Goal: Task Accomplishment & Management: Manage account settings

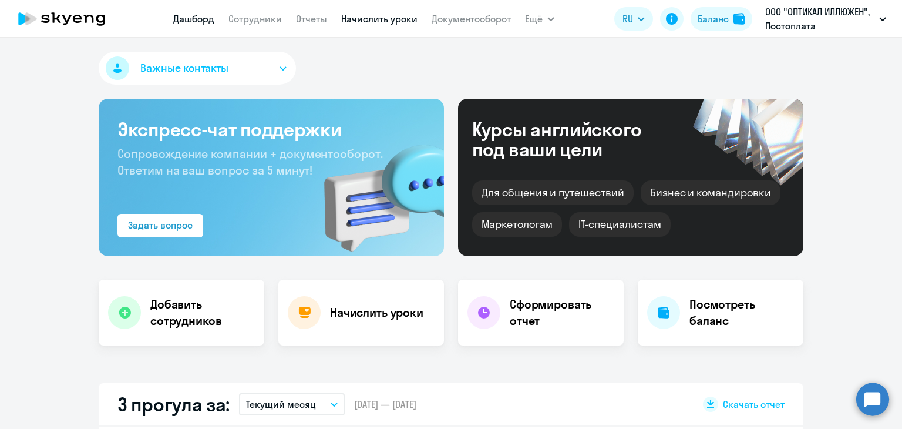
click at [395, 17] on link "Начислить уроки" at bounding box center [379, 19] width 76 height 12
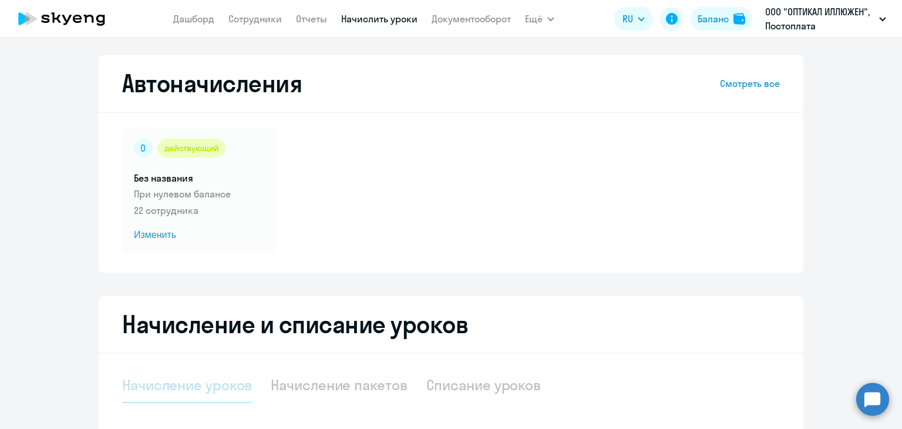
select select "10"
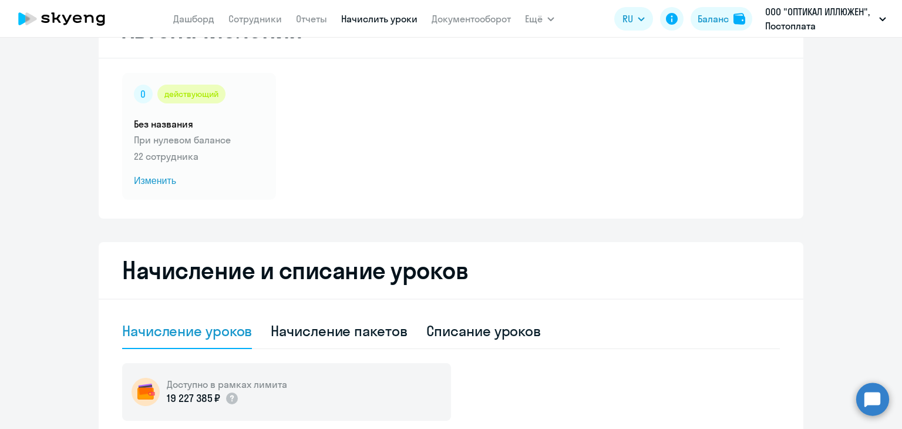
scroll to position [117, 0]
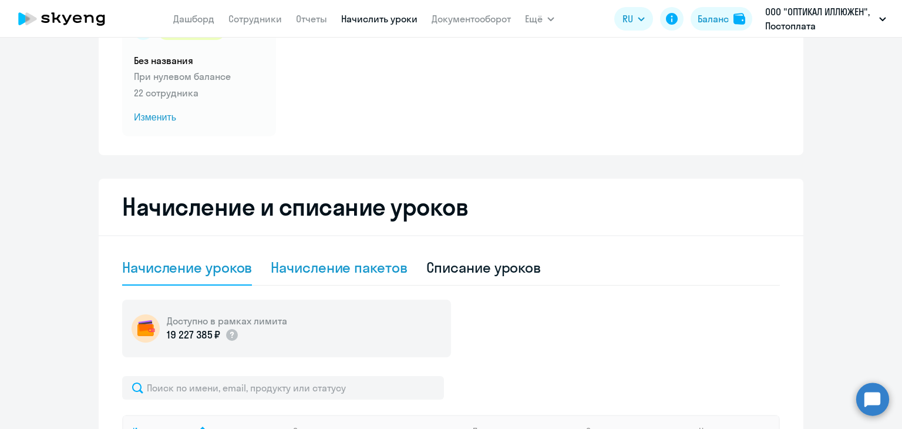
click at [333, 263] on div "Начисление пакетов" at bounding box center [339, 267] width 136 height 19
select select "10"
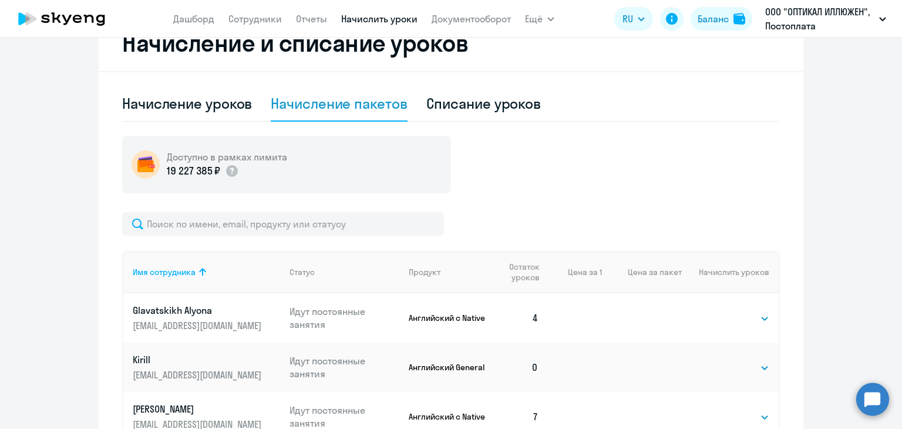
scroll to position [235, 0]
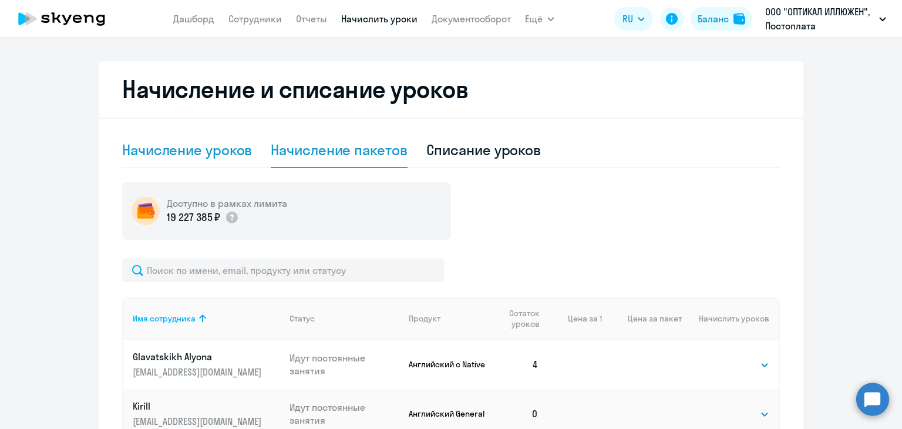
click at [201, 154] on div "Начисление уроков" at bounding box center [187, 149] width 130 height 19
select select "10"
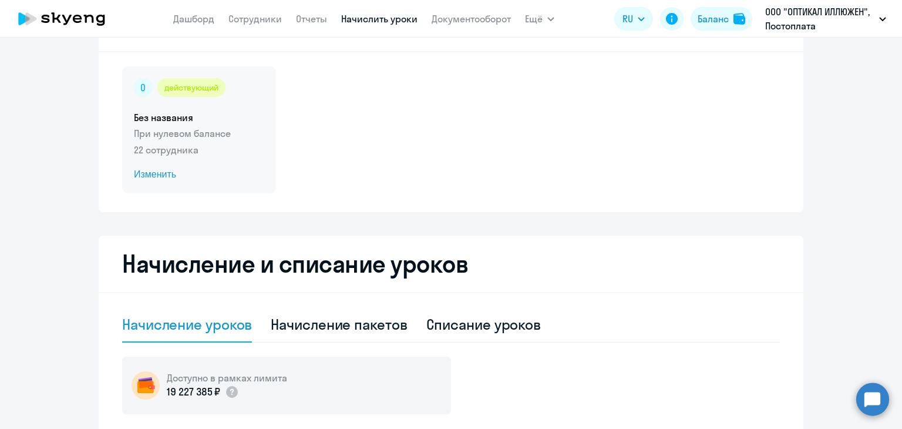
scroll to position [59, 0]
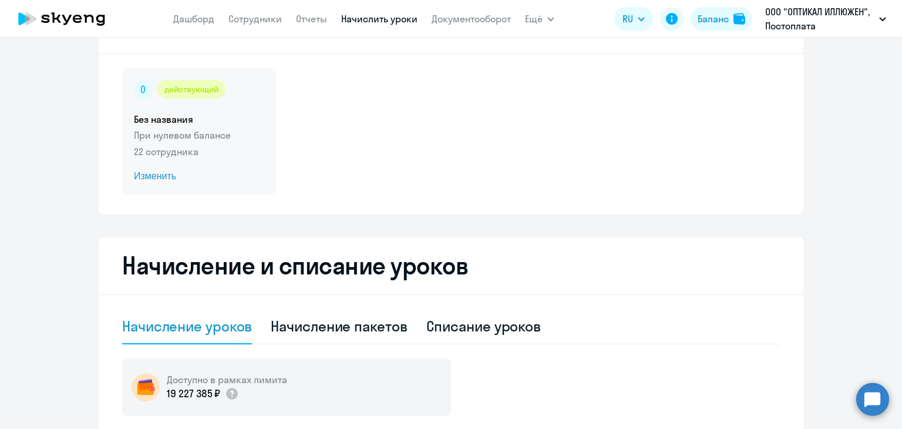
click at [158, 150] on p "22 сотрудника" at bounding box center [199, 151] width 130 height 14
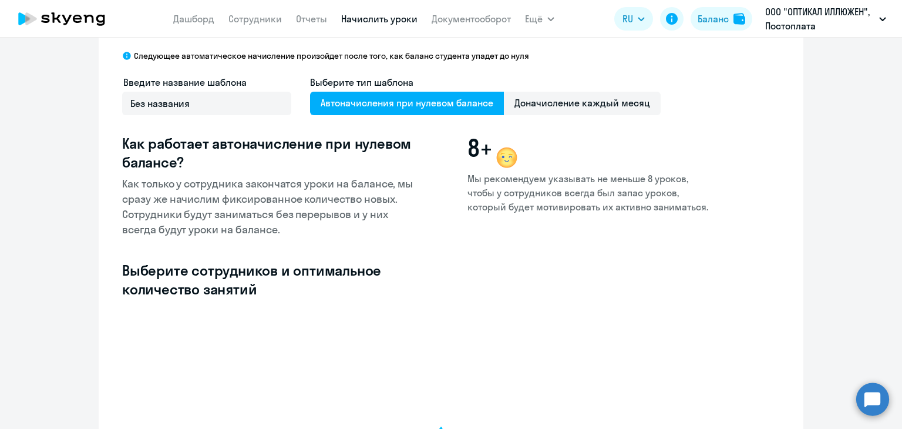
select select "10"
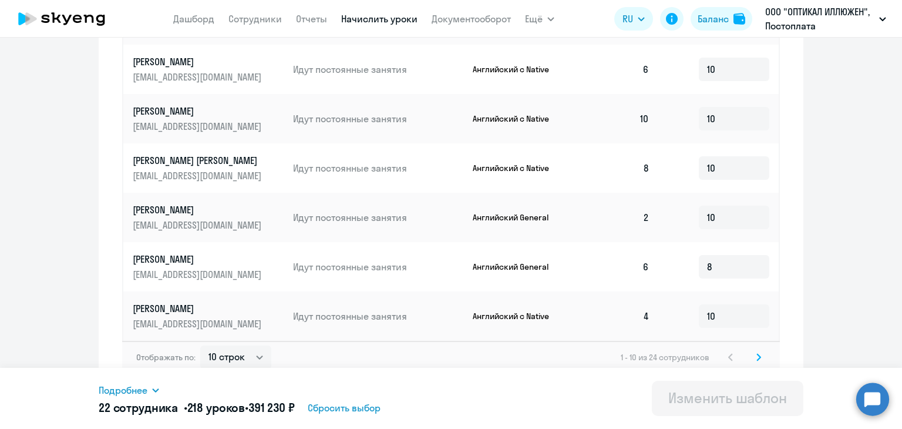
scroll to position [605, 0]
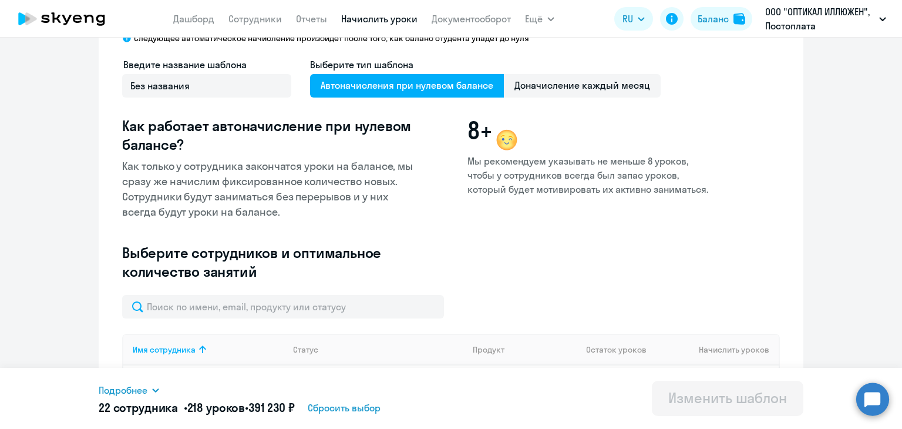
scroll to position [18, 0]
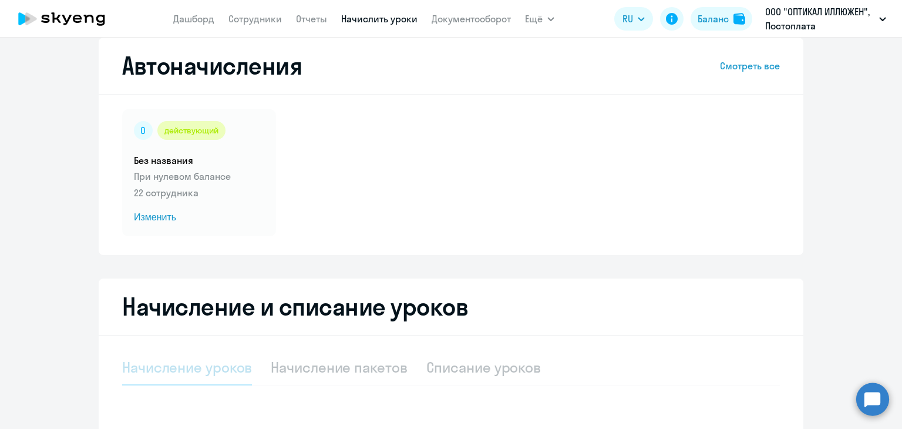
select select "10"
